Goal: Communication & Community: Answer question/provide support

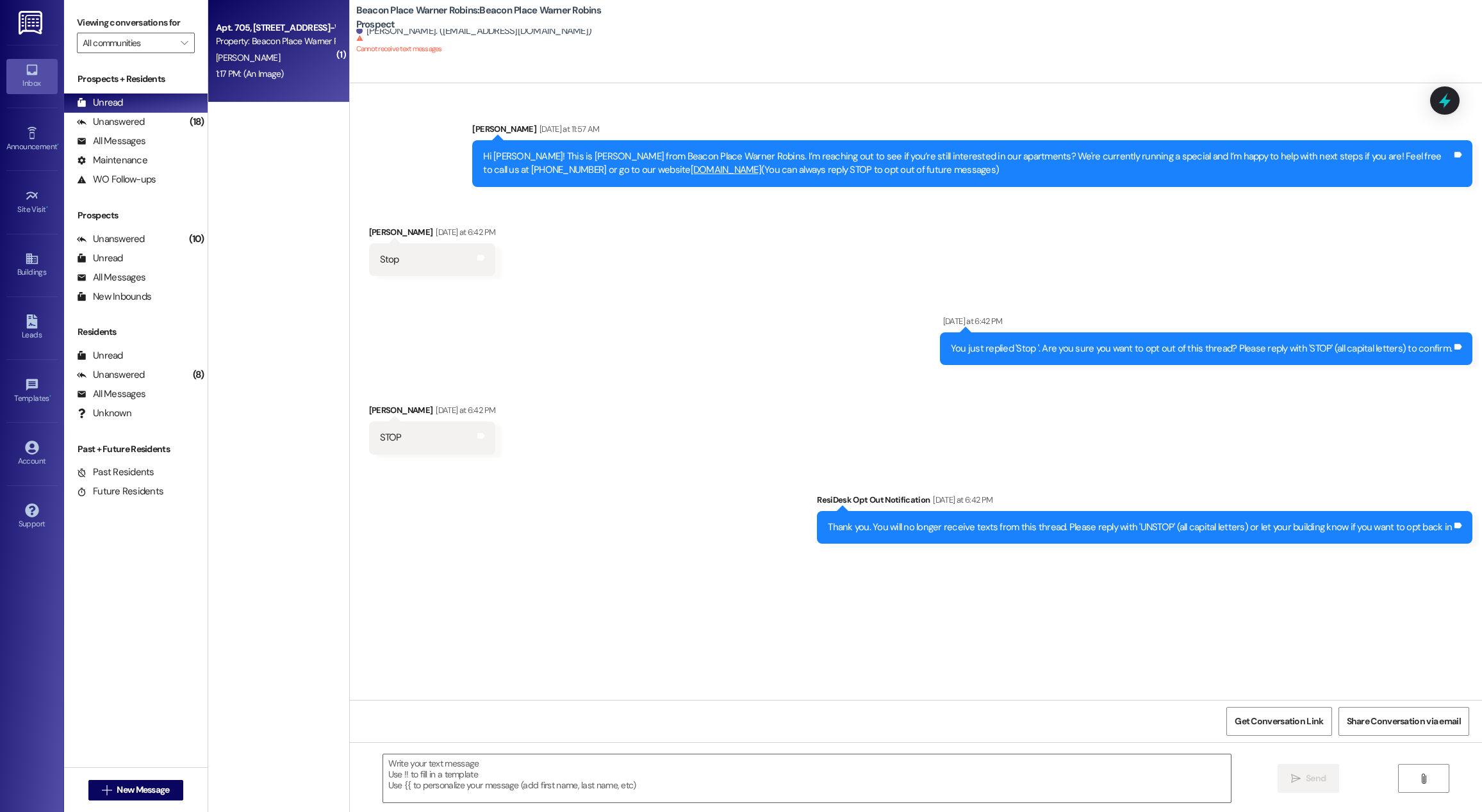
click at [283, 71] on div "1:17 PM: (An Image) 1:17 PM: (An Image)" at bounding box center [275, 74] width 121 height 16
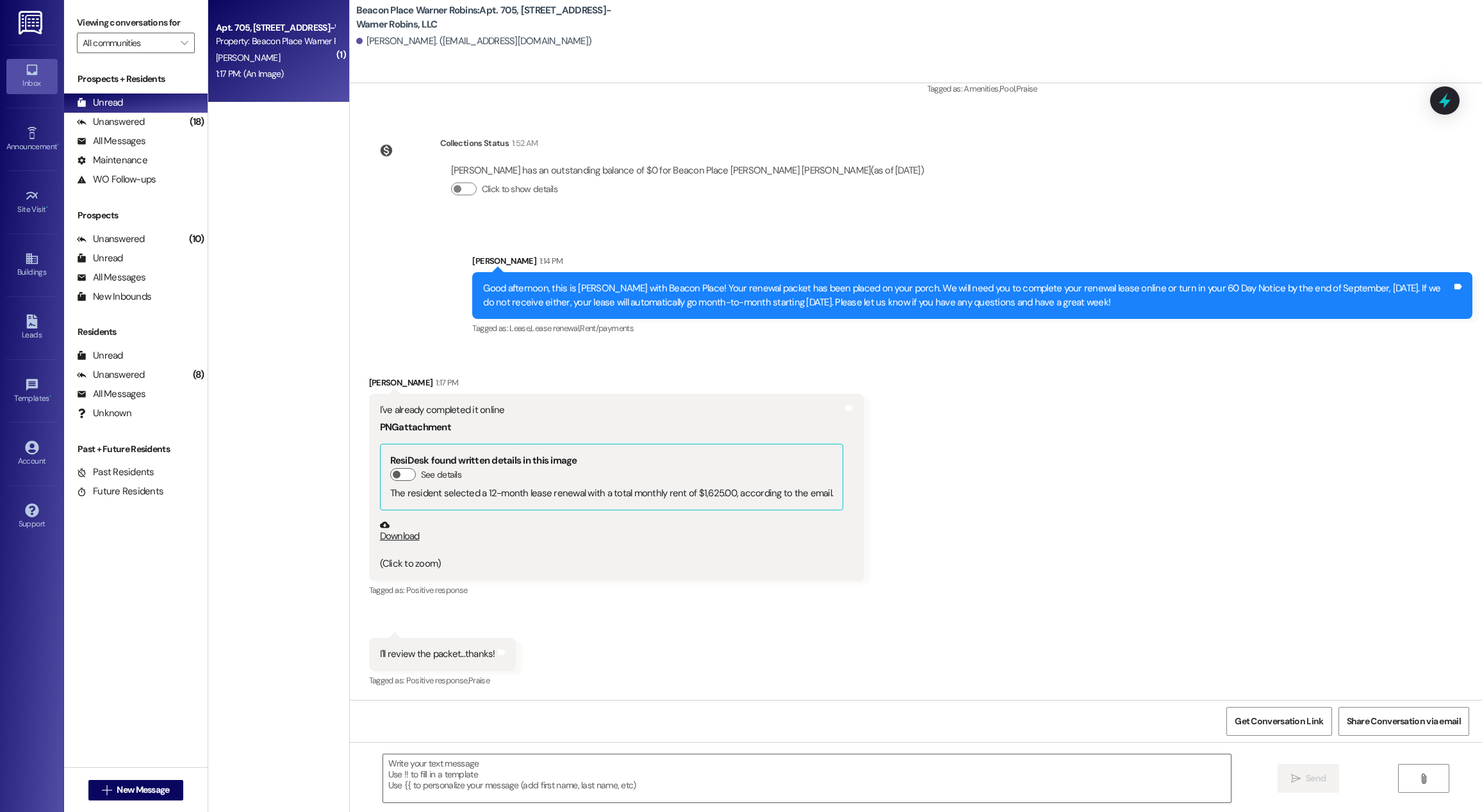
scroll to position [19181, 0]
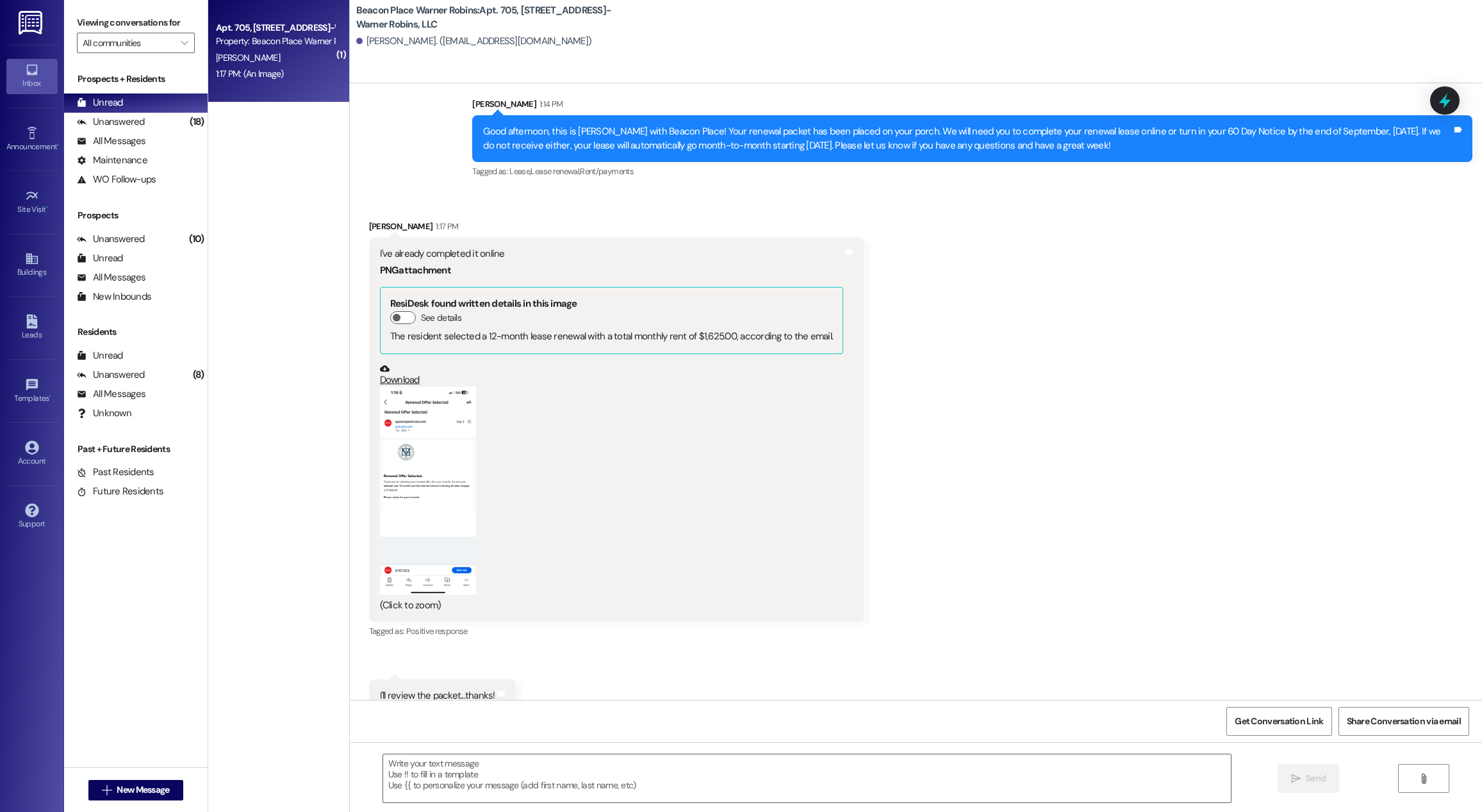
click at [427, 426] on button "Zoom image" at bounding box center [428, 490] width 96 height 207
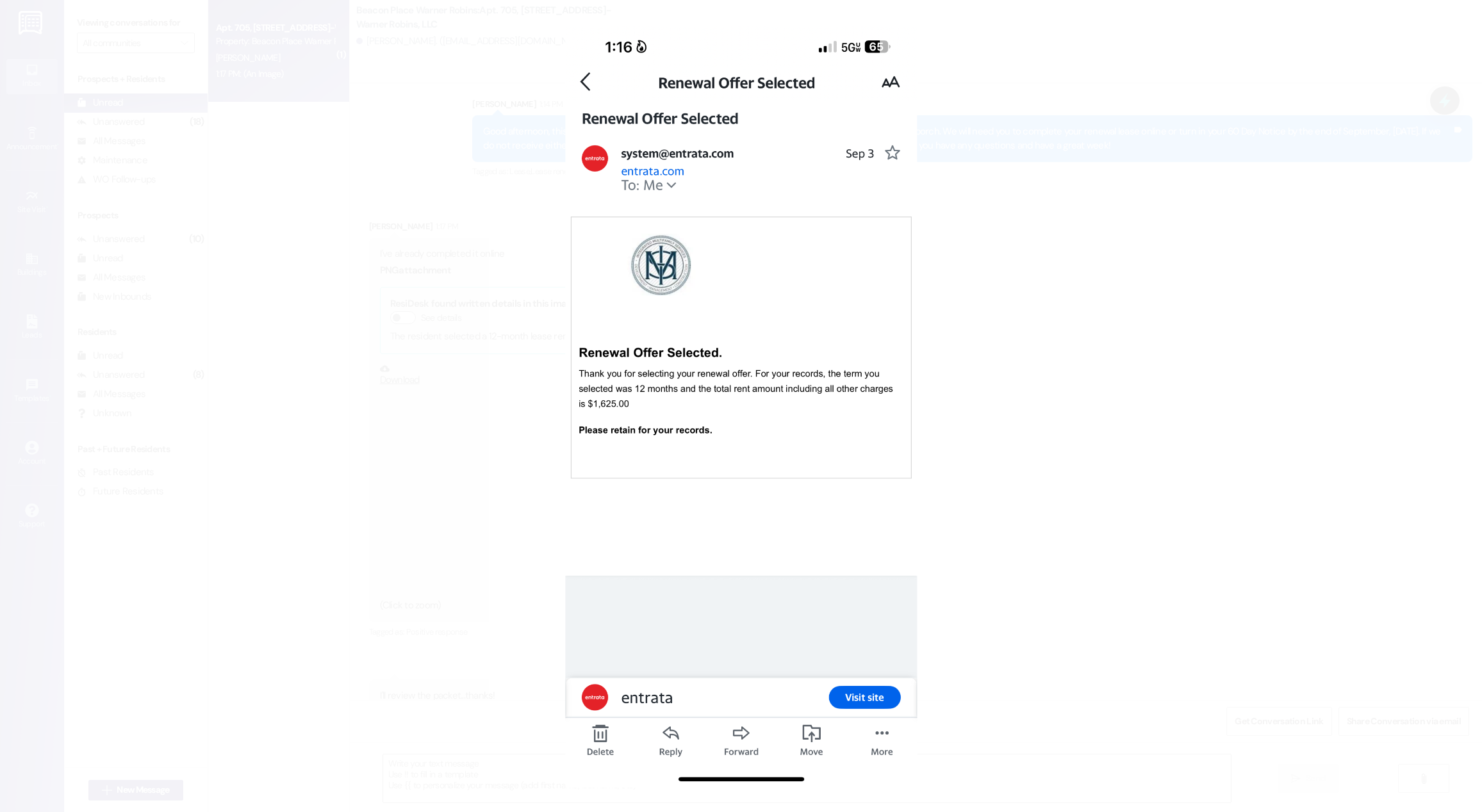
click at [428, 425] on button "Unzoom image" at bounding box center [741, 406] width 1482 height 812
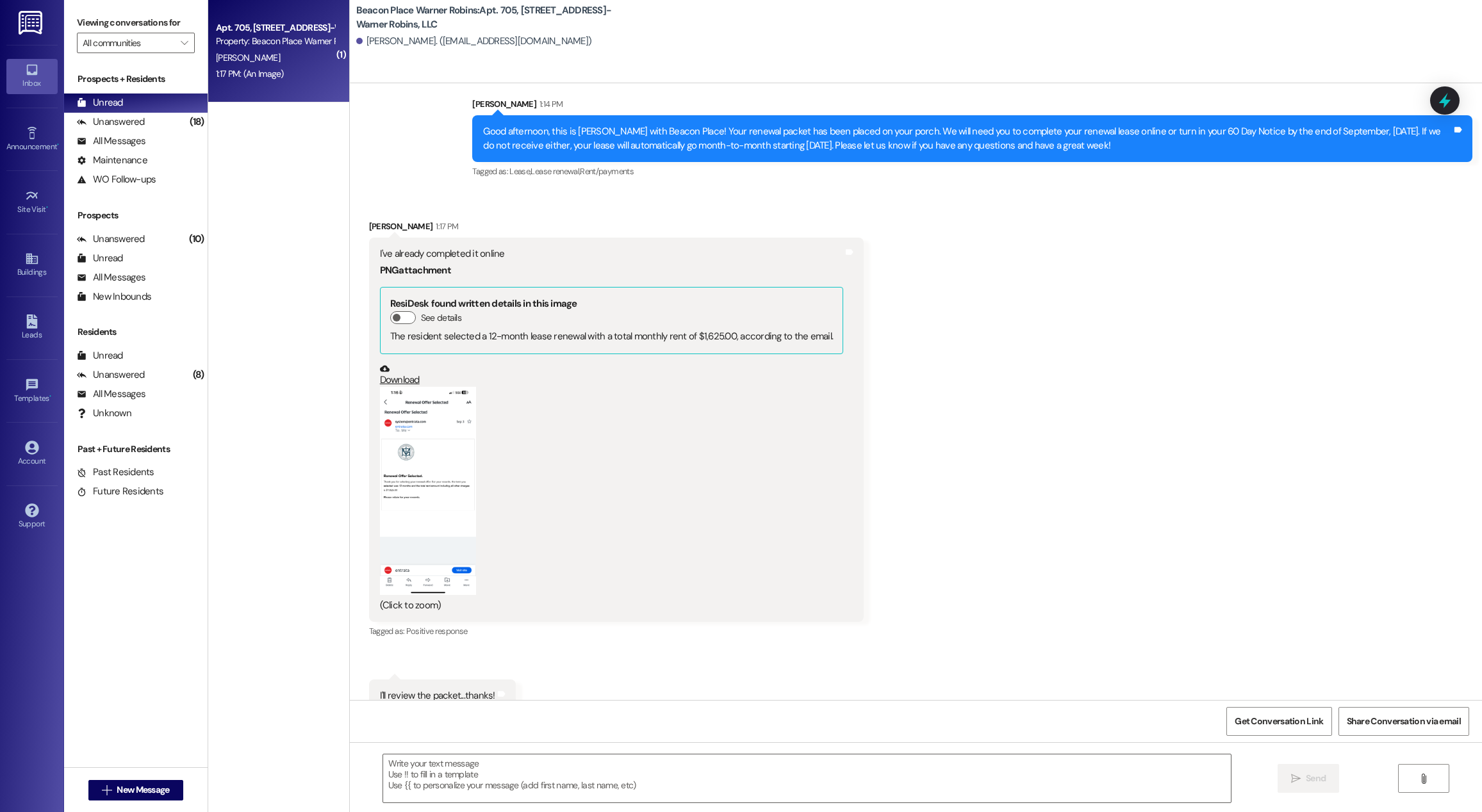
click at [430, 680] on div "I'll review the packet...thanks! Tags and notes" at bounding box center [443, 696] width 147 height 32
click at [431, 689] on div "I'll review the packet...thanks!" at bounding box center [438, 696] width 115 height 14
click at [145, 372] on div "Unanswered (8)" at bounding box center [136, 375] width 144 height 19
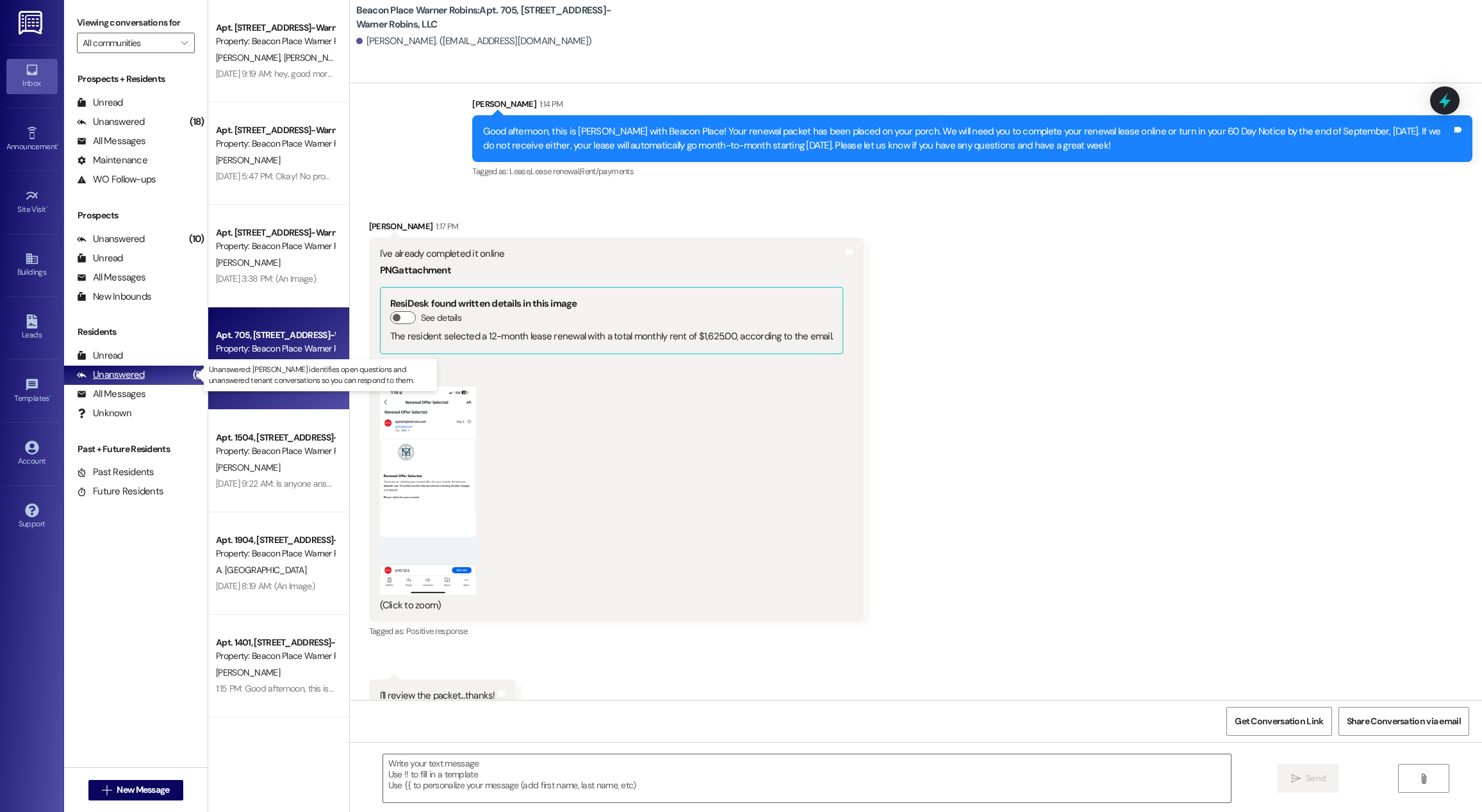
click at [124, 370] on div "Unanswered" at bounding box center [111, 375] width 68 height 14
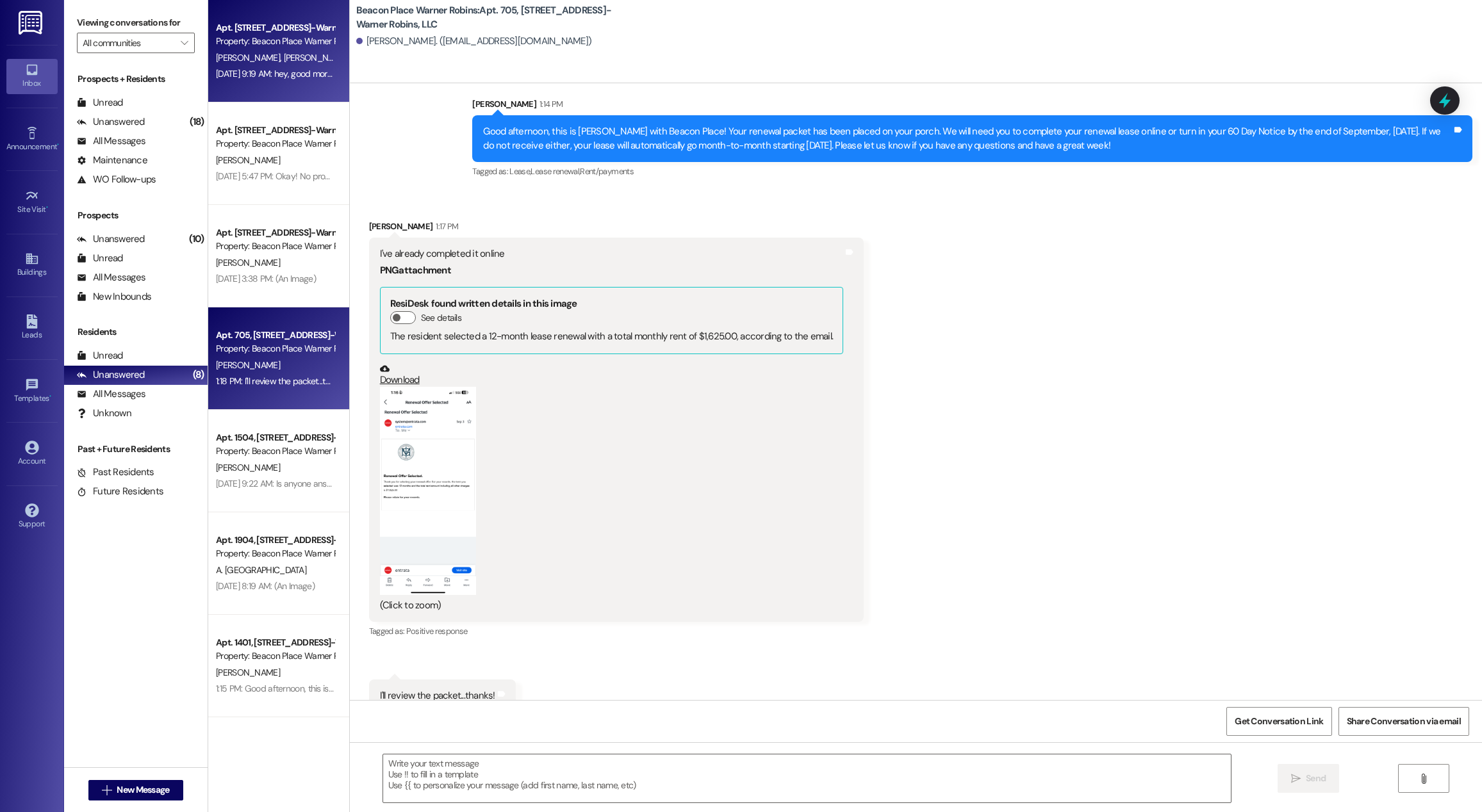
click at [303, 92] on div "Apt. 803, [STREET_ADDRESS]-Warner Robins, LLC Property: [GEOGRAPHIC_DATA][PERSO…" at bounding box center [279, 51] width 141 height 103
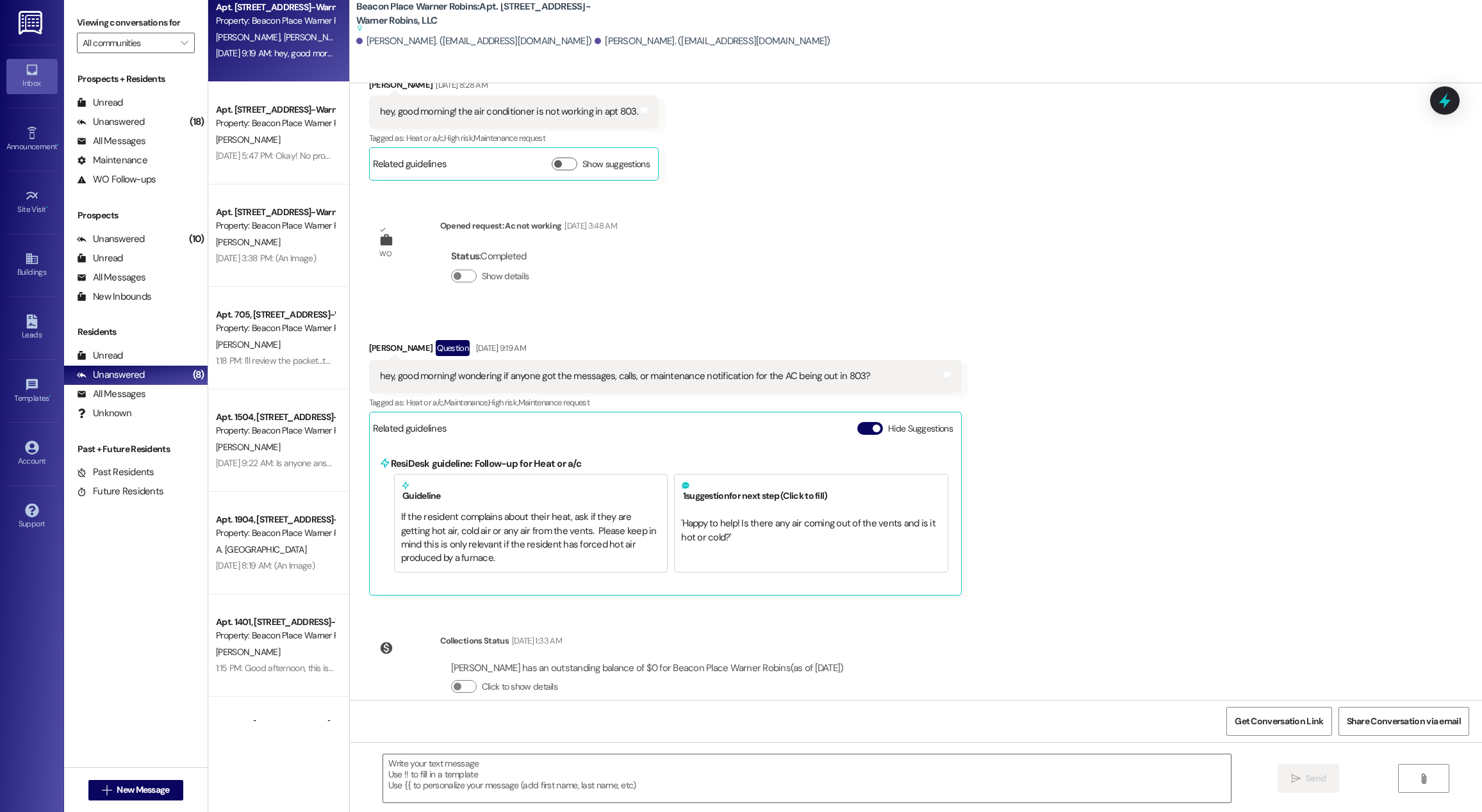
scroll to position [0, 0]
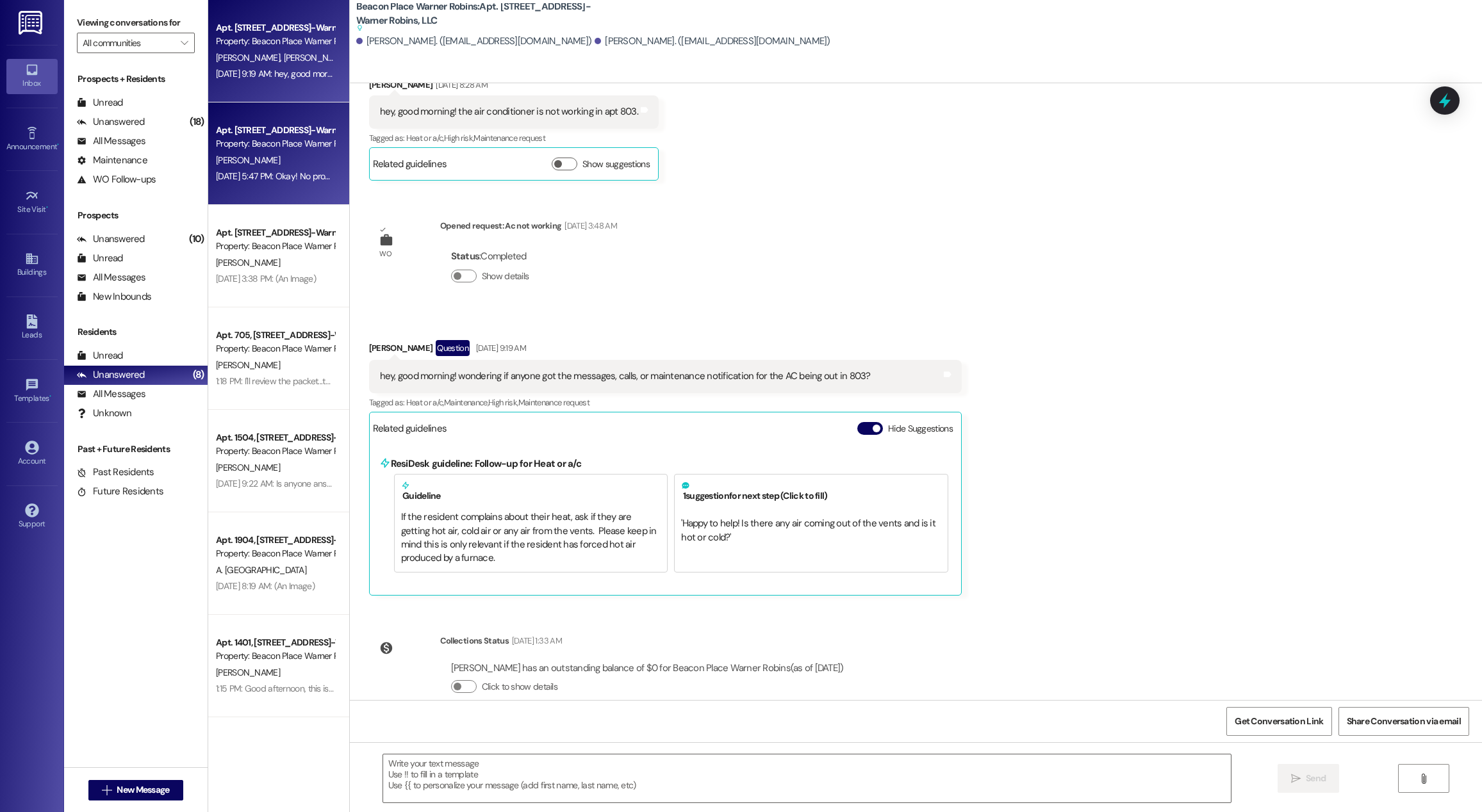
click at [244, 141] on div "Property: Beacon Place Warner Robins" at bounding box center [275, 144] width 119 height 14
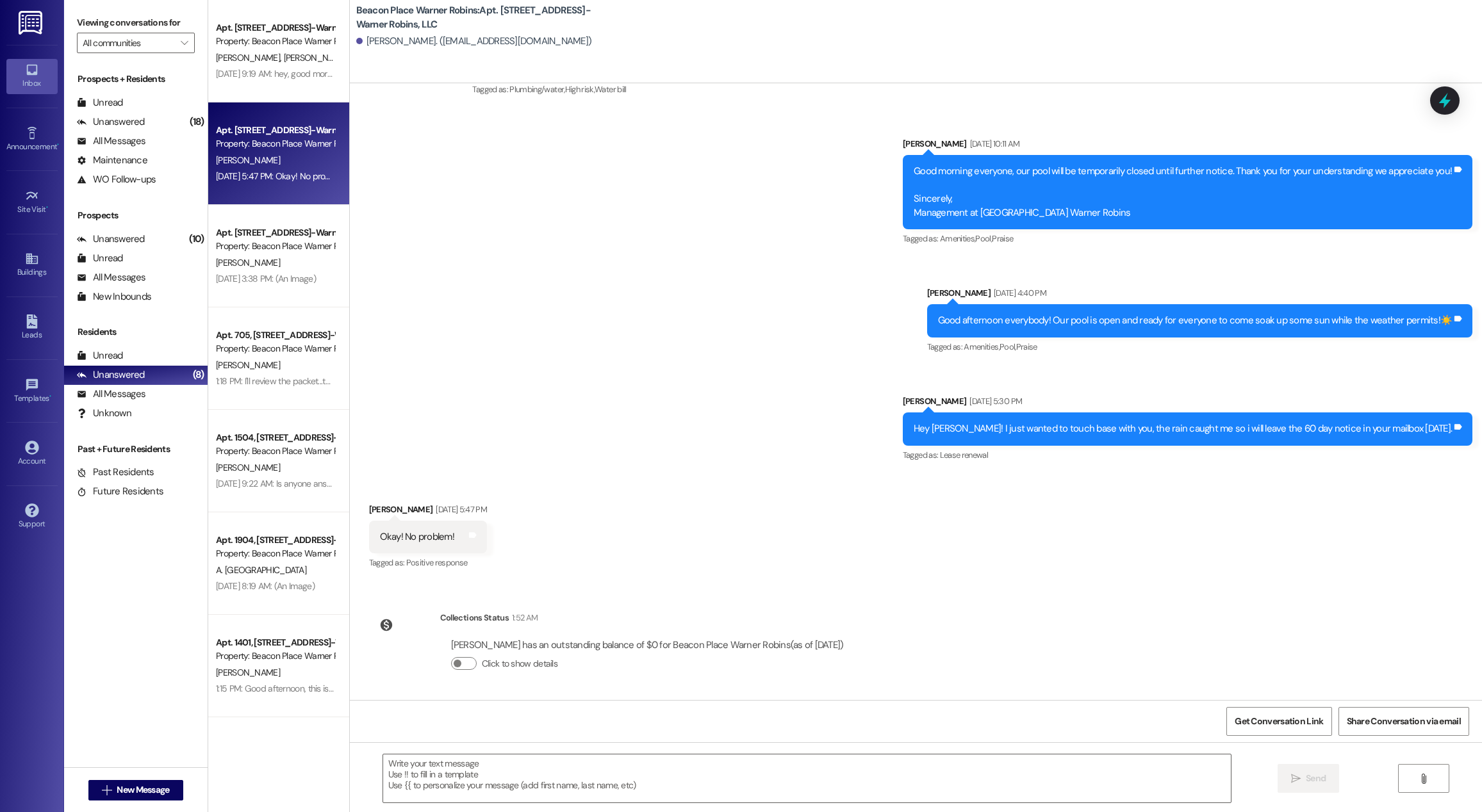
scroll to position [2342, 0]
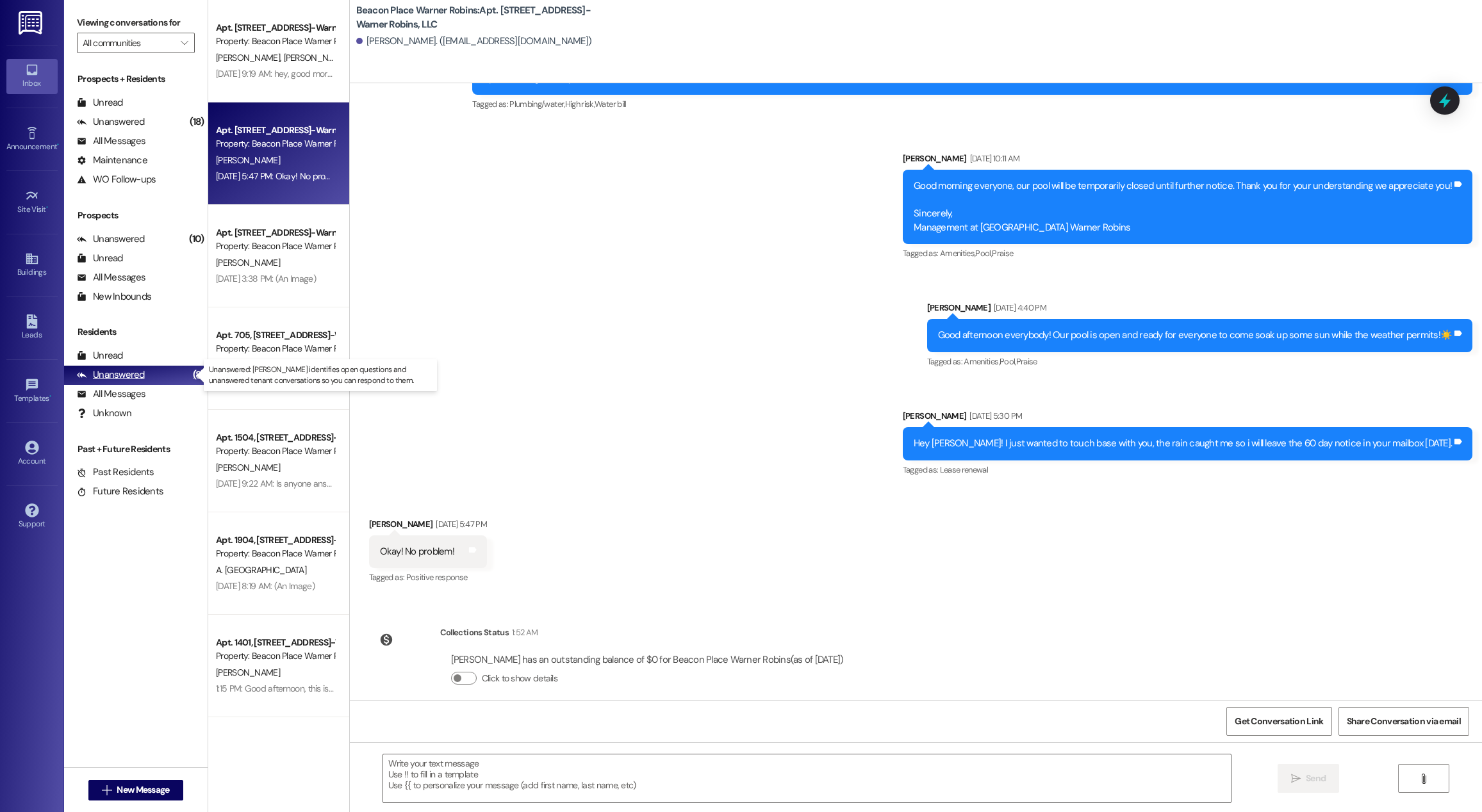
click at [107, 375] on div "Unanswered" at bounding box center [111, 375] width 68 height 14
click at [111, 350] on div "Unread" at bounding box center [99, 355] width 46 height 14
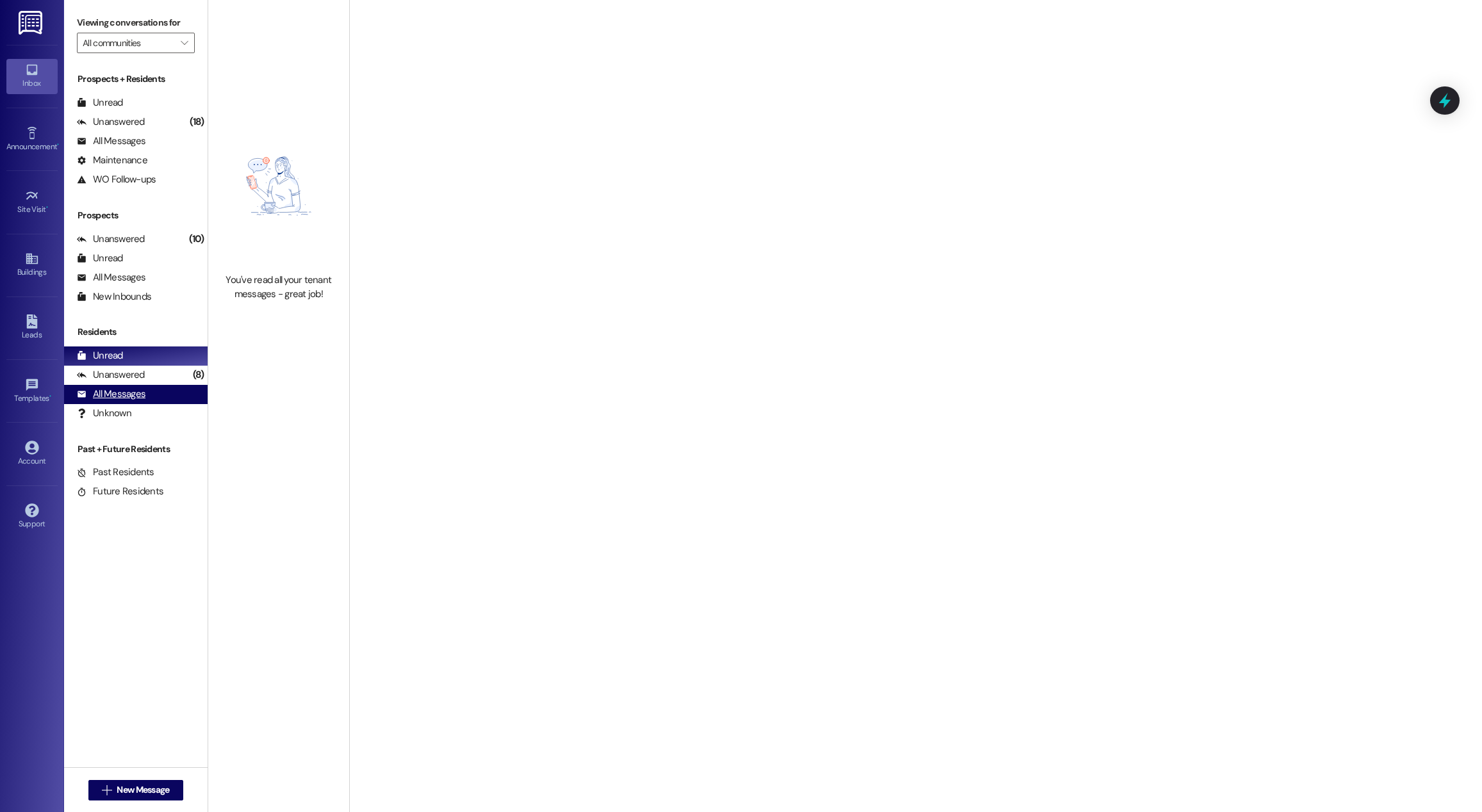
click at [120, 396] on div "All Messages" at bounding box center [111, 394] width 69 height 14
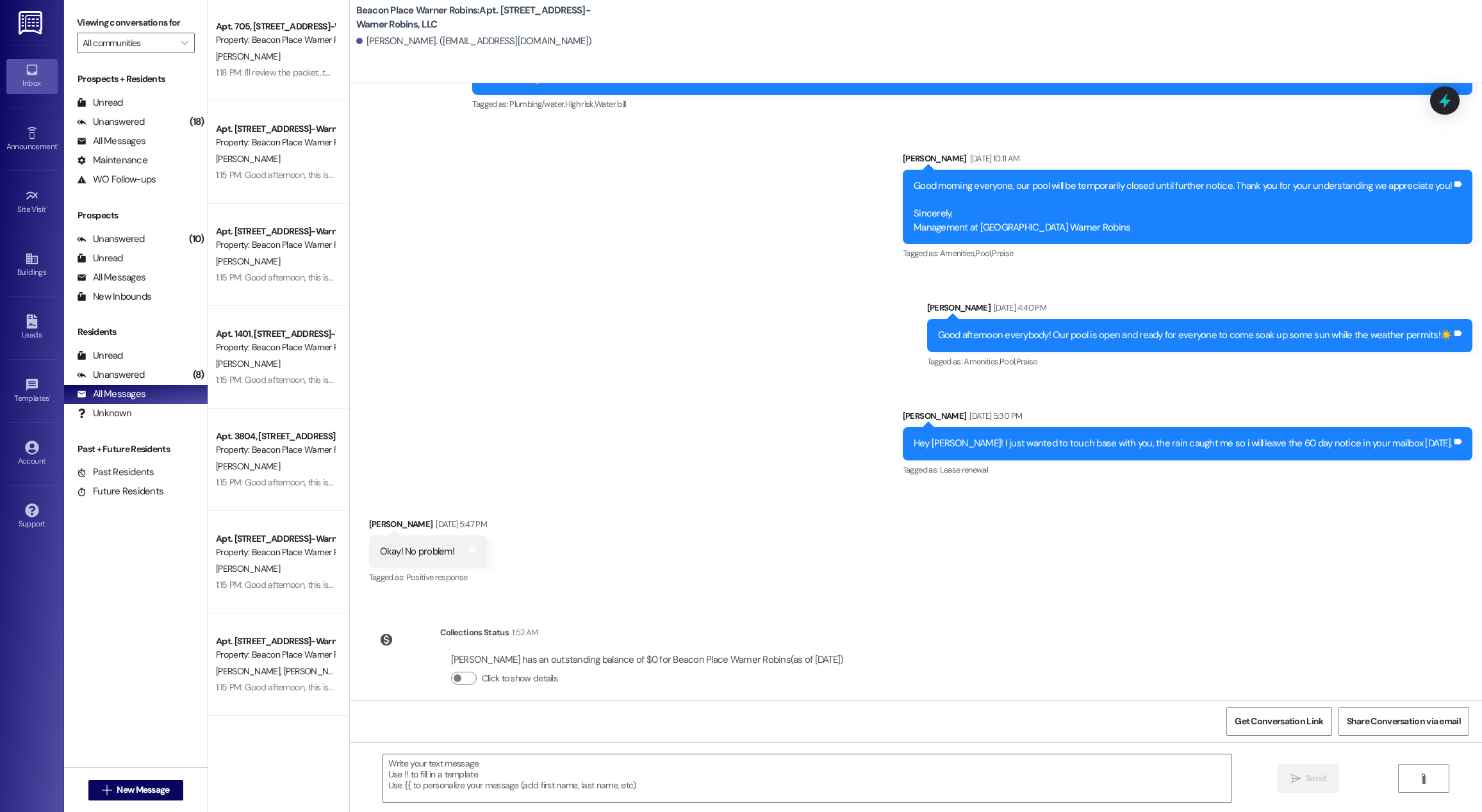
scroll to position [0, 0]
